Goal: Information Seeking & Learning: Learn about a topic

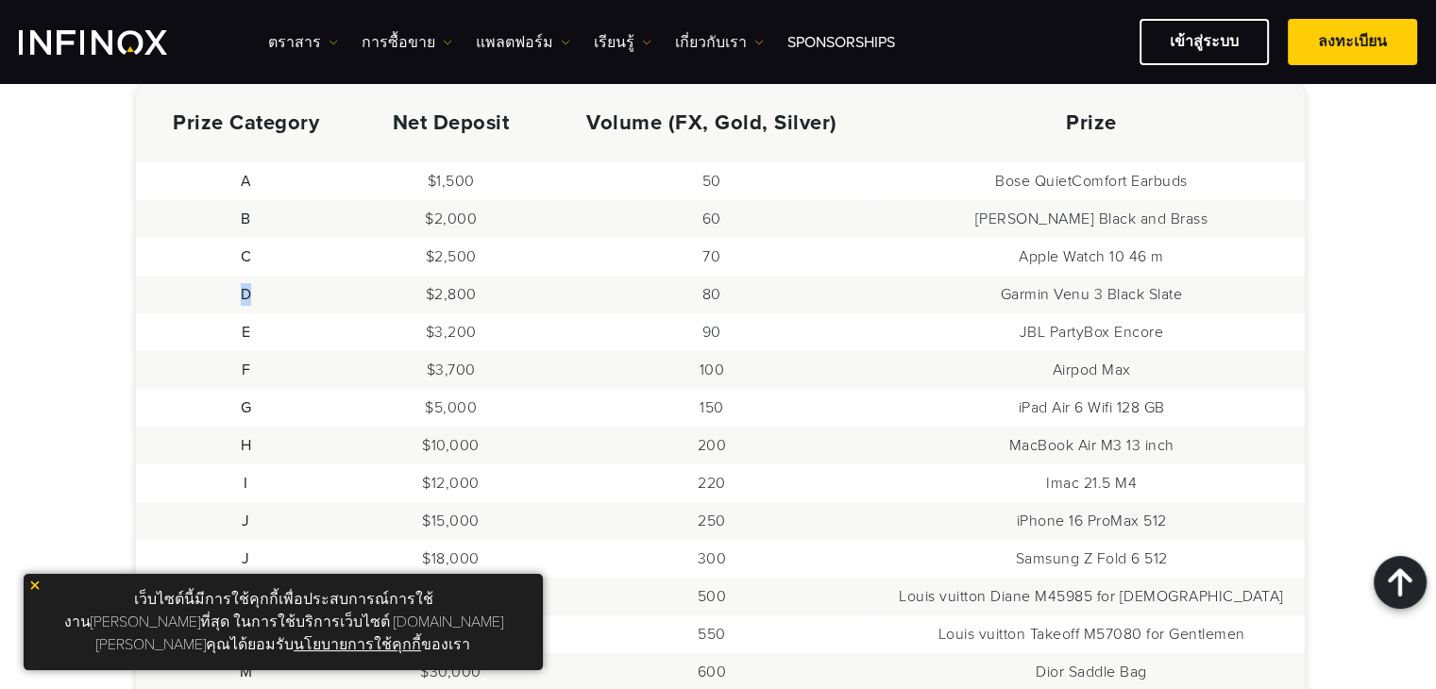
drag, startPoint x: 240, startPoint y: 284, endPoint x: 298, endPoint y: 284, distance: 58.6
click at [298, 284] on td "D" at bounding box center [246, 295] width 221 height 38
drag, startPoint x: 1043, startPoint y: 280, endPoint x: 1137, endPoint y: 285, distance: 94.6
click at [1137, 285] on td "Garmin Venu 3 Black Slate" at bounding box center [1091, 295] width 427 height 38
click at [448, 314] on td "$3,200" at bounding box center [450, 333] width 189 height 38
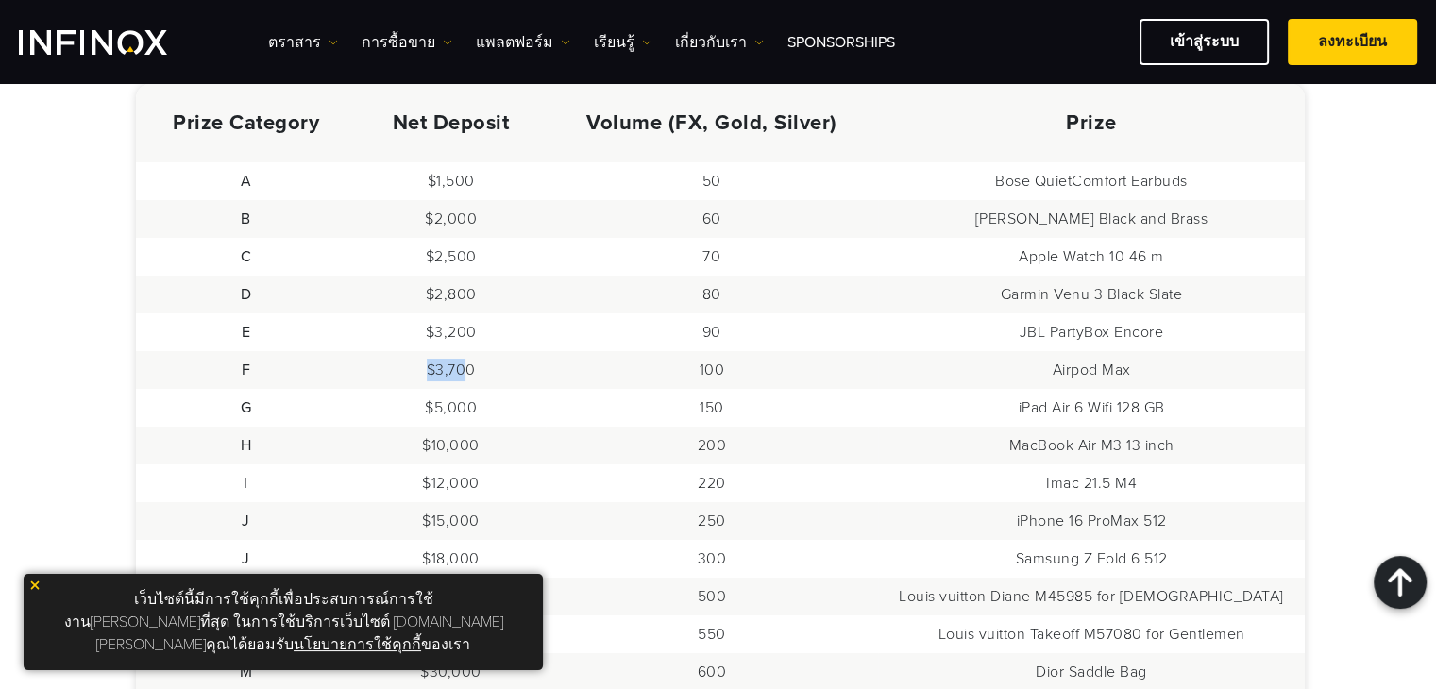
drag, startPoint x: 435, startPoint y: 355, endPoint x: 491, endPoint y: 353, distance: 55.8
click at [491, 353] on td "$3,700" at bounding box center [450, 370] width 189 height 38
drag, startPoint x: 1070, startPoint y: 349, endPoint x: 1169, endPoint y: 352, distance: 99.2
click at [1169, 352] on td "Airpod Max" at bounding box center [1091, 370] width 427 height 38
copy td "Airpod Max"
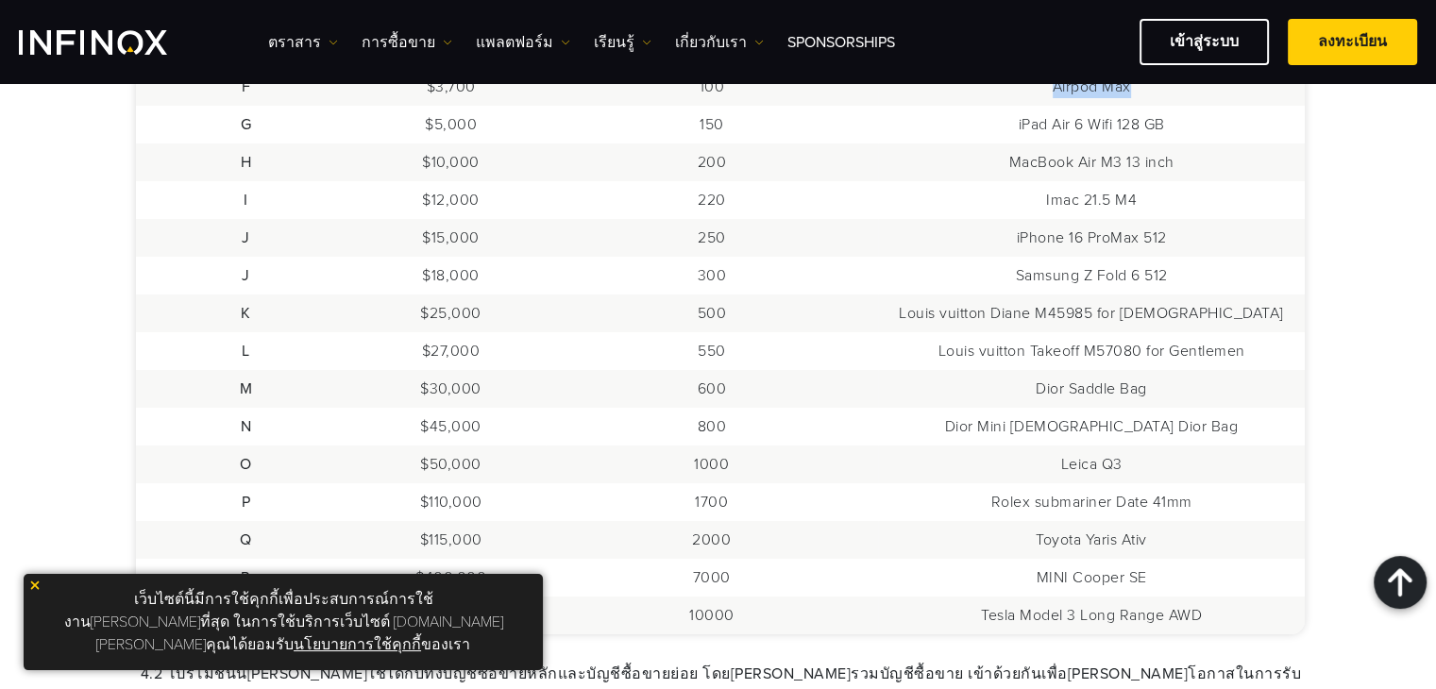
scroll to position [1133, 0]
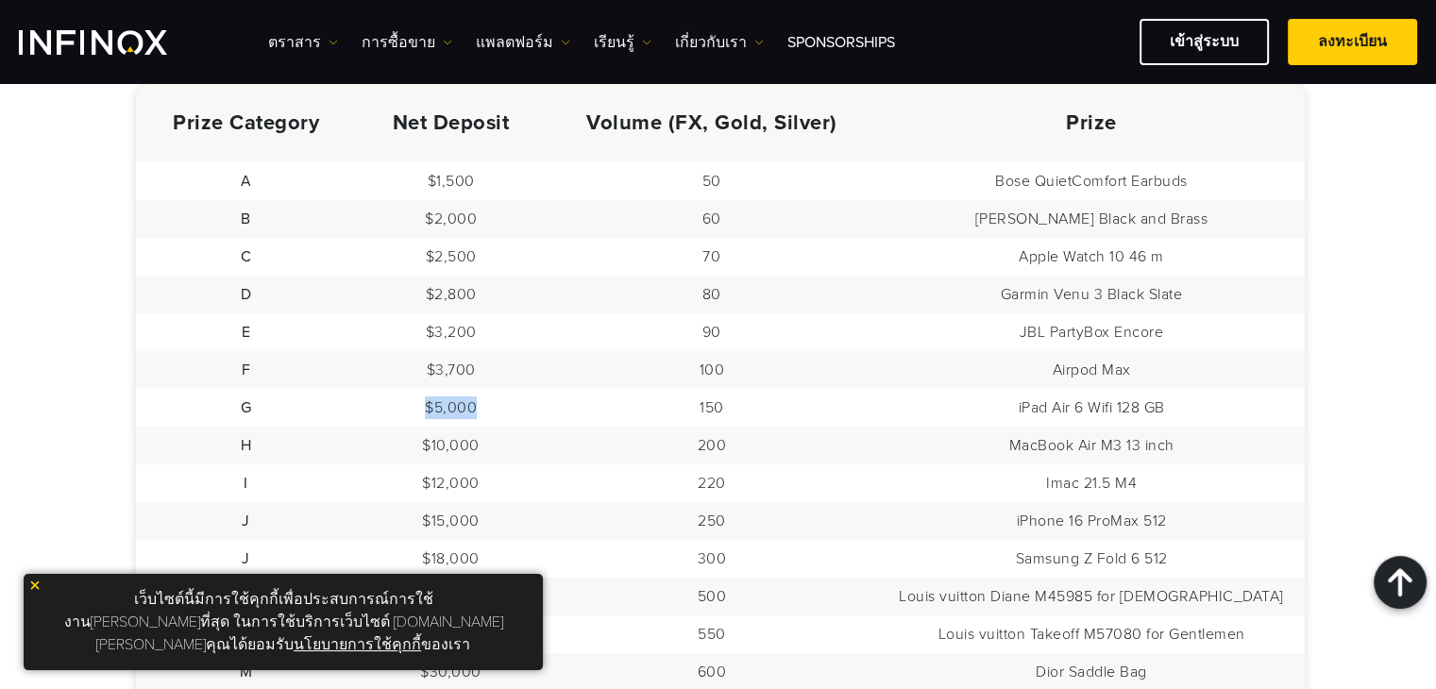
drag, startPoint x: 446, startPoint y: 382, endPoint x: 514, endPoint y: 390, distance: 68.4
click at [514, 390] on td "$5,000" at bounding box center [450, 408] width 189 height 38
drag, startPoint x: 1034, startPoint y: 386, endPoint x: 1201, endPoint y: 382, distance: 167.2
click at [1205, 389] on td "iPad Air 6 Wifi 128 GB" at bounding box center [1091, 408] width 427 height 38
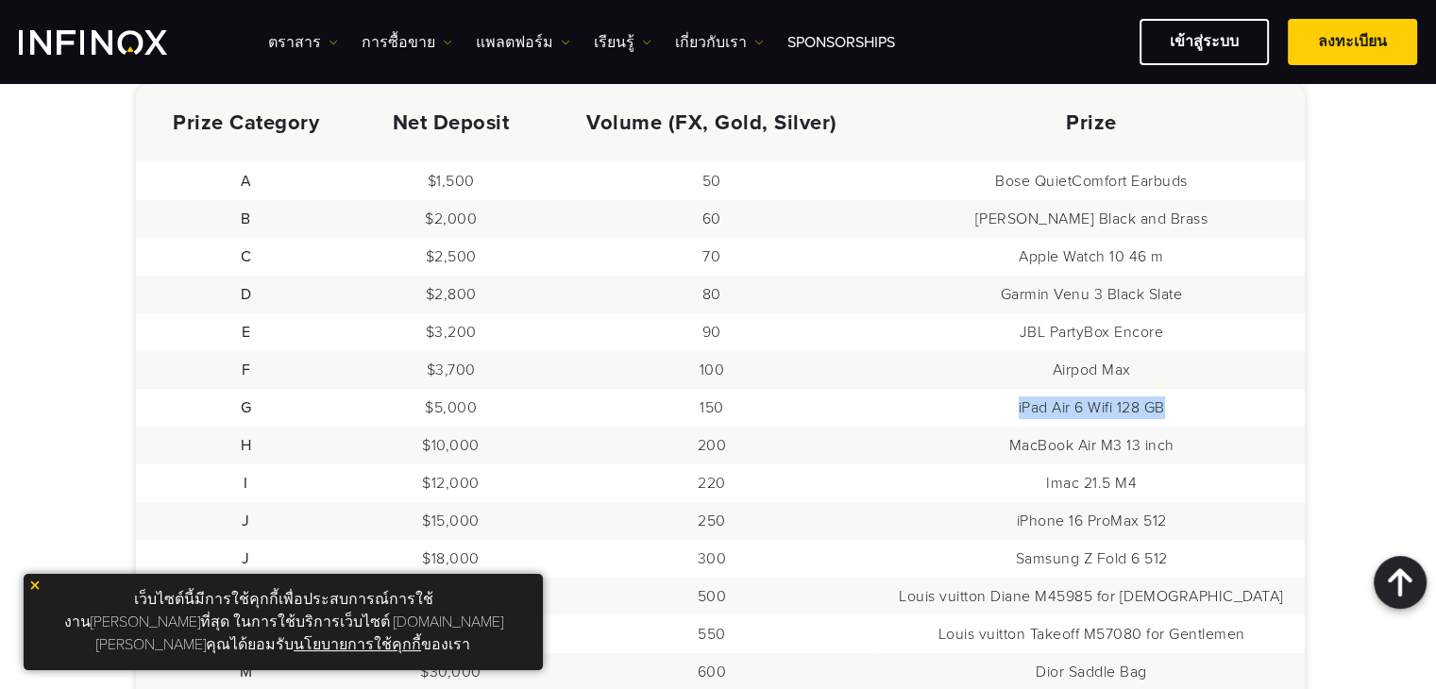
copy td "iPad Air 6 Wifi 128 GB"
drag, startPoint x: 450, startPoint y: 417, endPoint x: 535, endPoint y: 417, distance: 85.9
click at [535, 427] on td "$10,000" at bounding box center [450, 446] width 189 height 38
click at [1379, 254] on div "1. INFINOX ขอ[PERSON_NAME]ในการยกเลิกโปรโมชันนี้ได้ตลอดเวลา โดยไม่ต้องแจ้งให้ลู…" at bounding box center [719, 684] width 1322 height 2983
drag, startPoint x: 1032, startPoint y: 427, endPoint x: 1213, endPoint y: 422, distance: 180.4
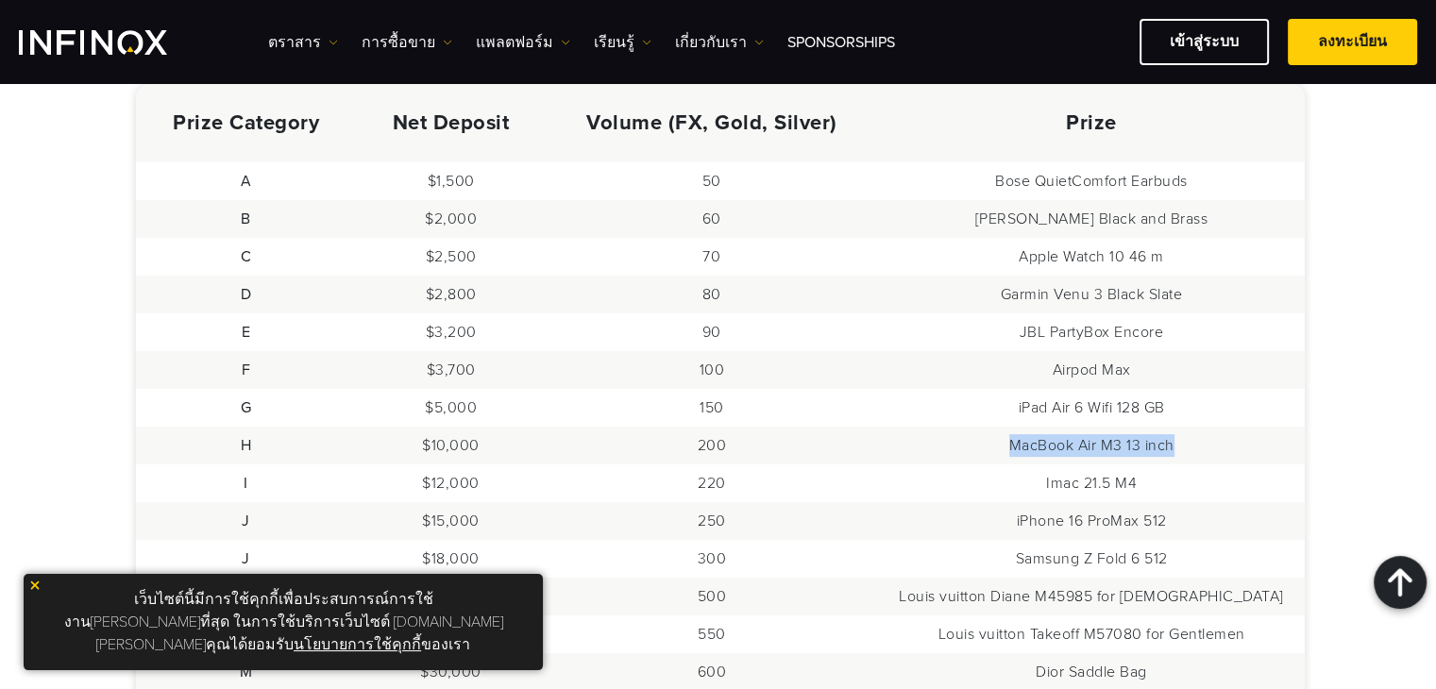
click at [1213, 427] on td "MacBook Air M3 13 inch" at bounding box center [1091, 446] width 427 height 38
copy td "MacBook Air M3 13 inch"
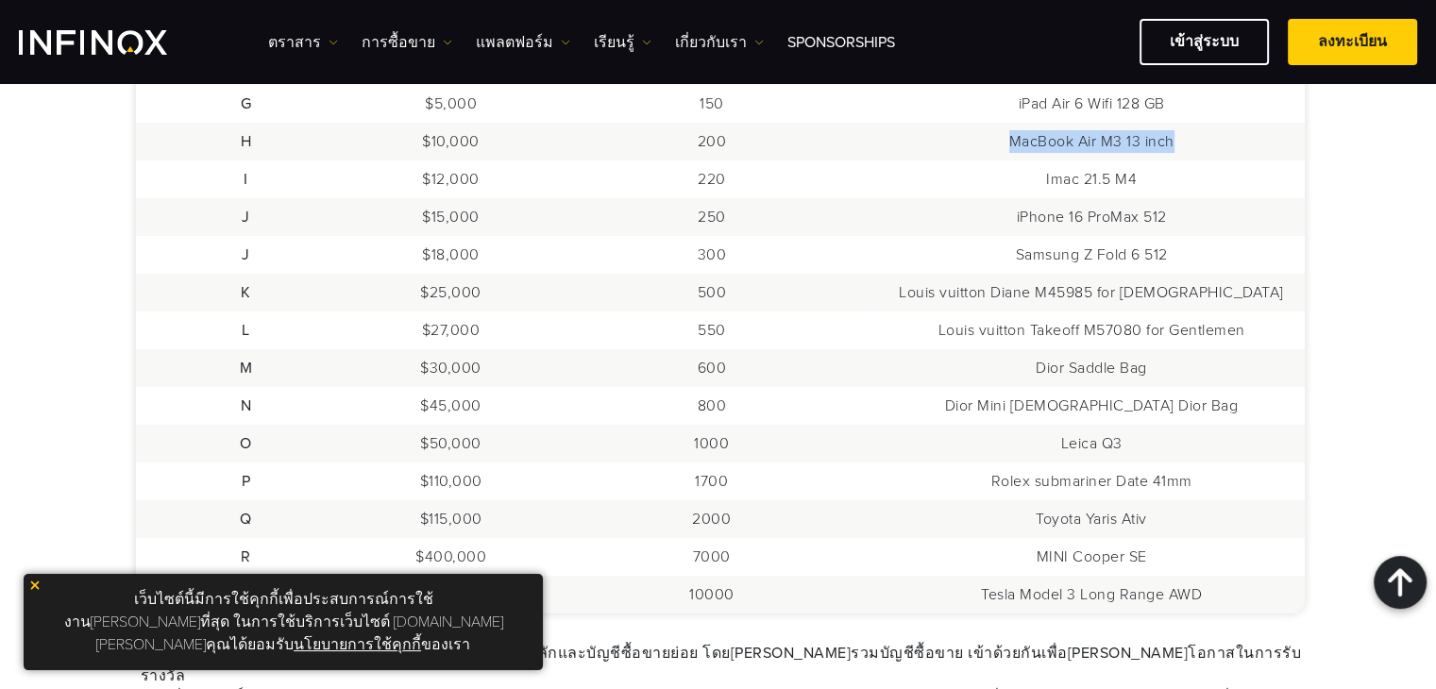
scroll to position [1228, 0]
